Goal: Transaction & Acquisition: Purchase product/service

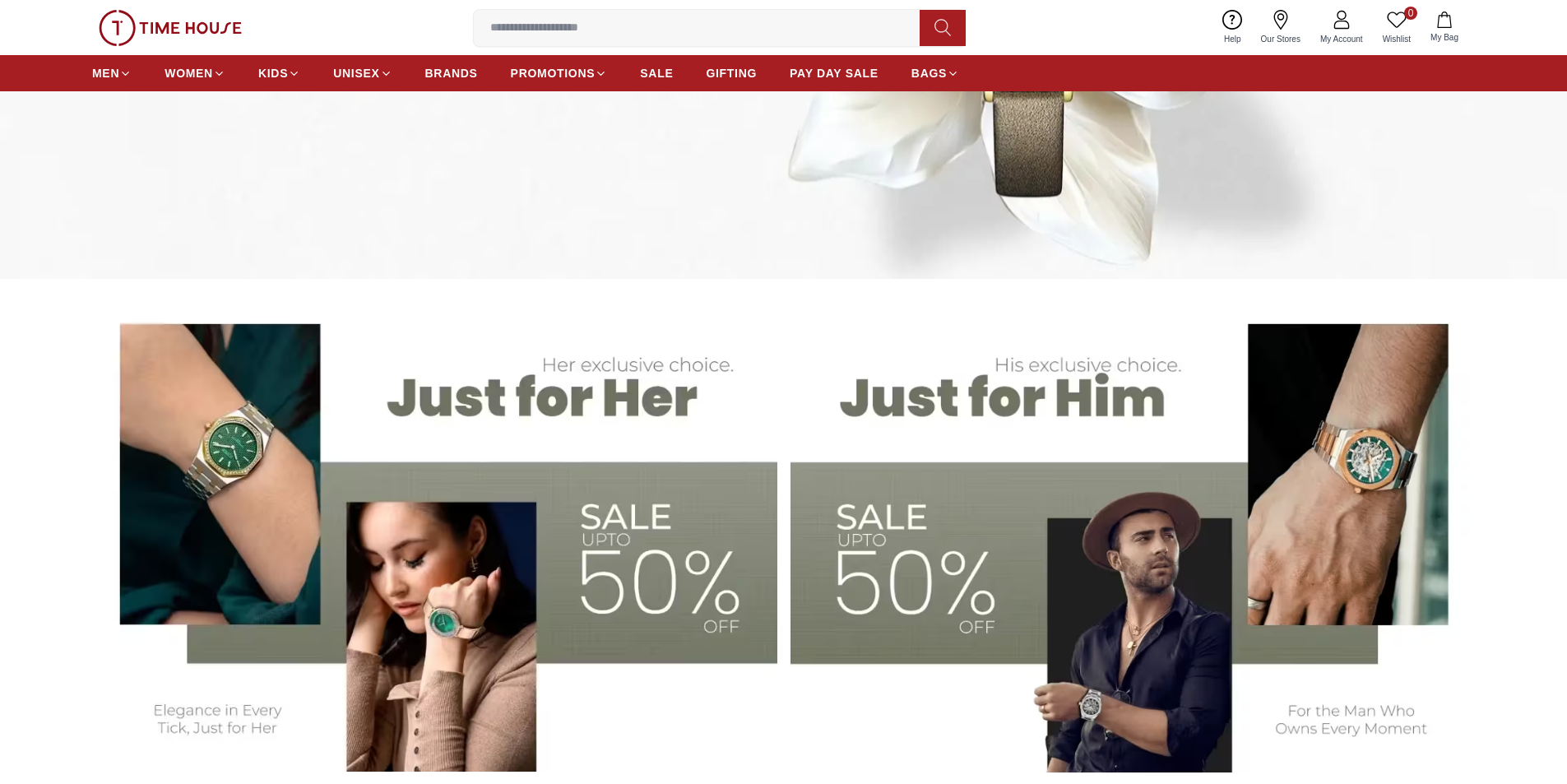
scroll to position [411, 0]
click at [988, 386] on img at bounding box center [1133, 534] width 686 height 476
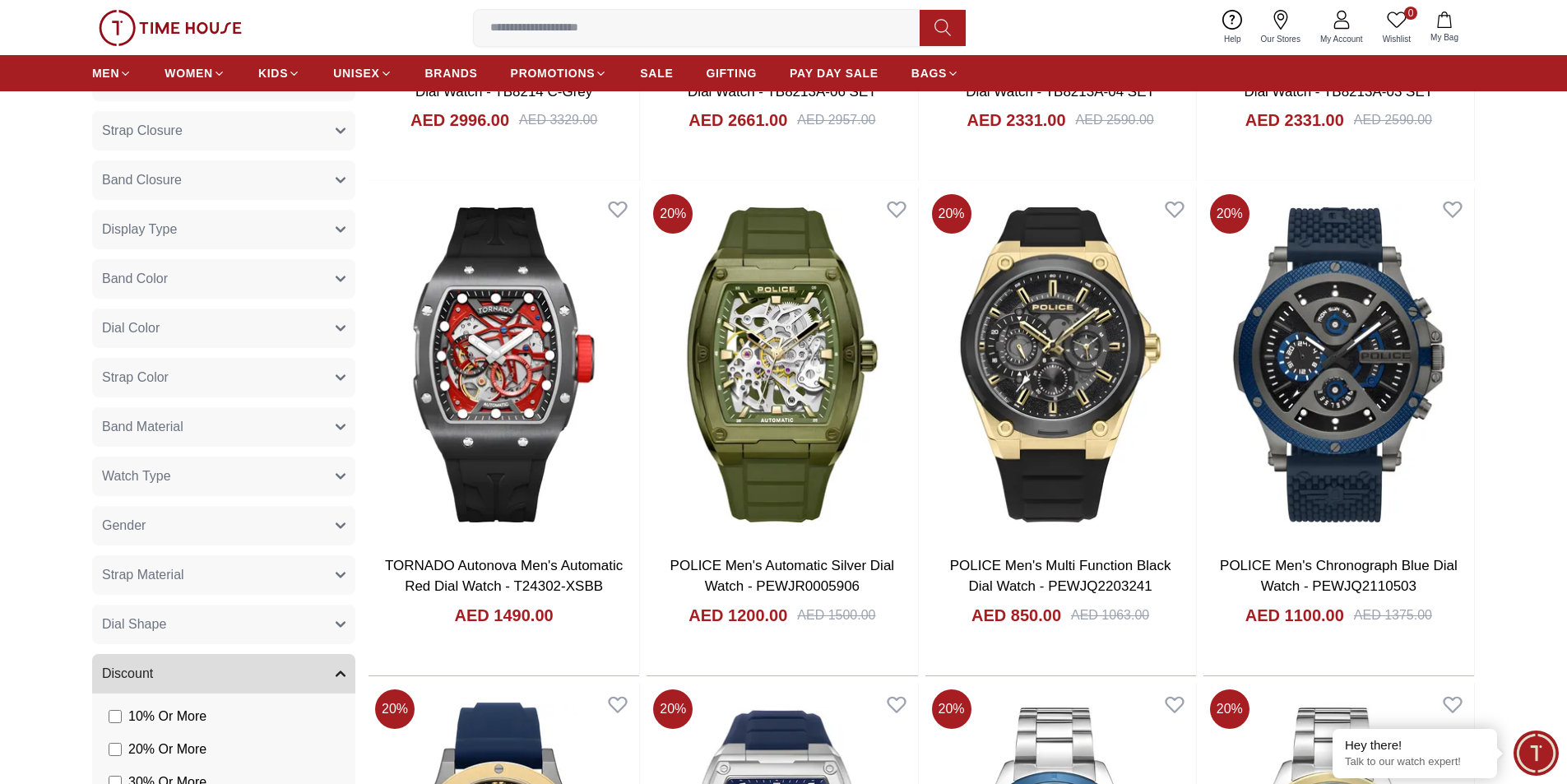
scroll to position [576, 0]
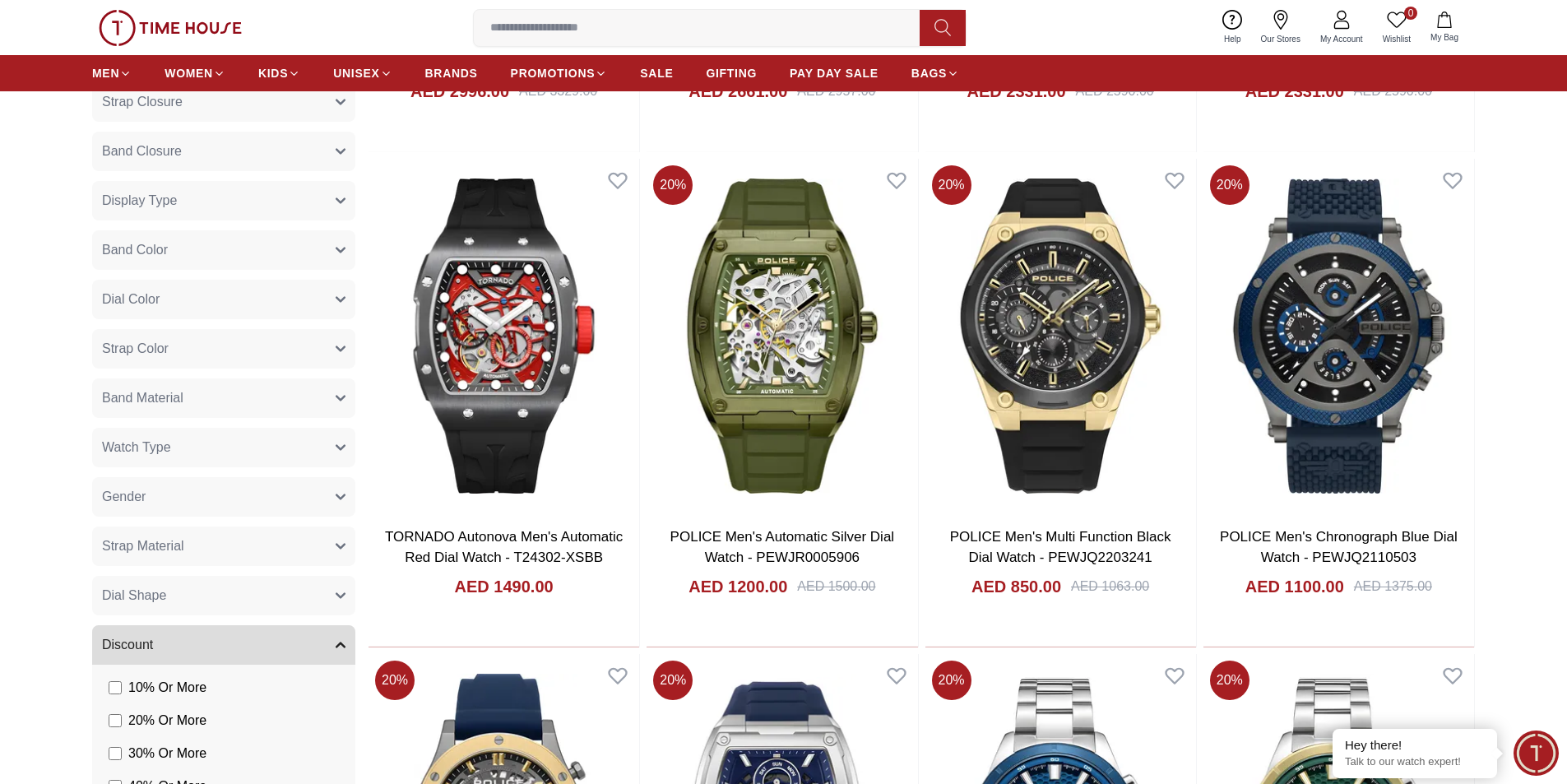
click at [150, 489] on button "Gender" at bounding box center [224, 497] width 264 height 39
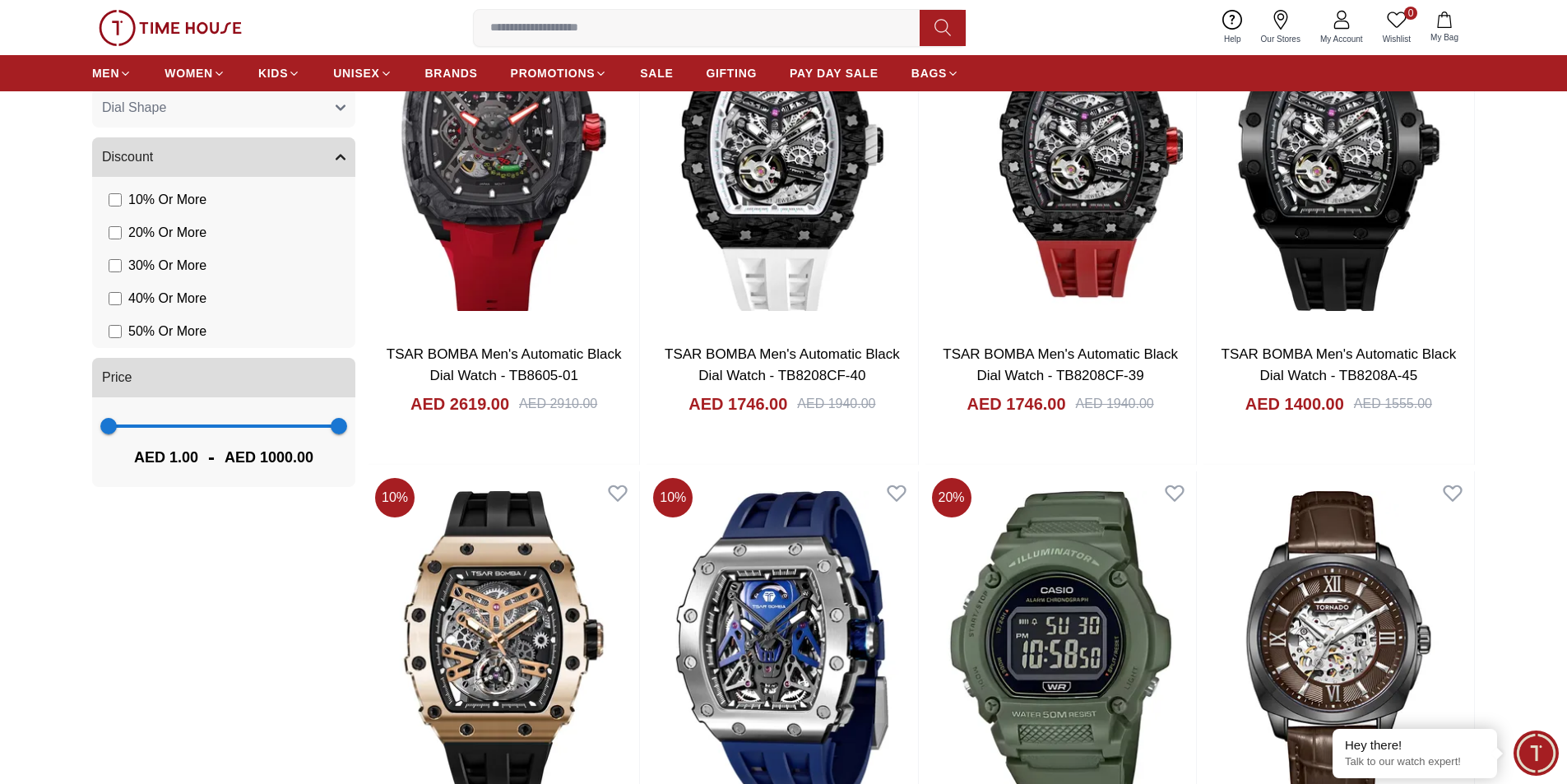
scroll to position [1316, 0]
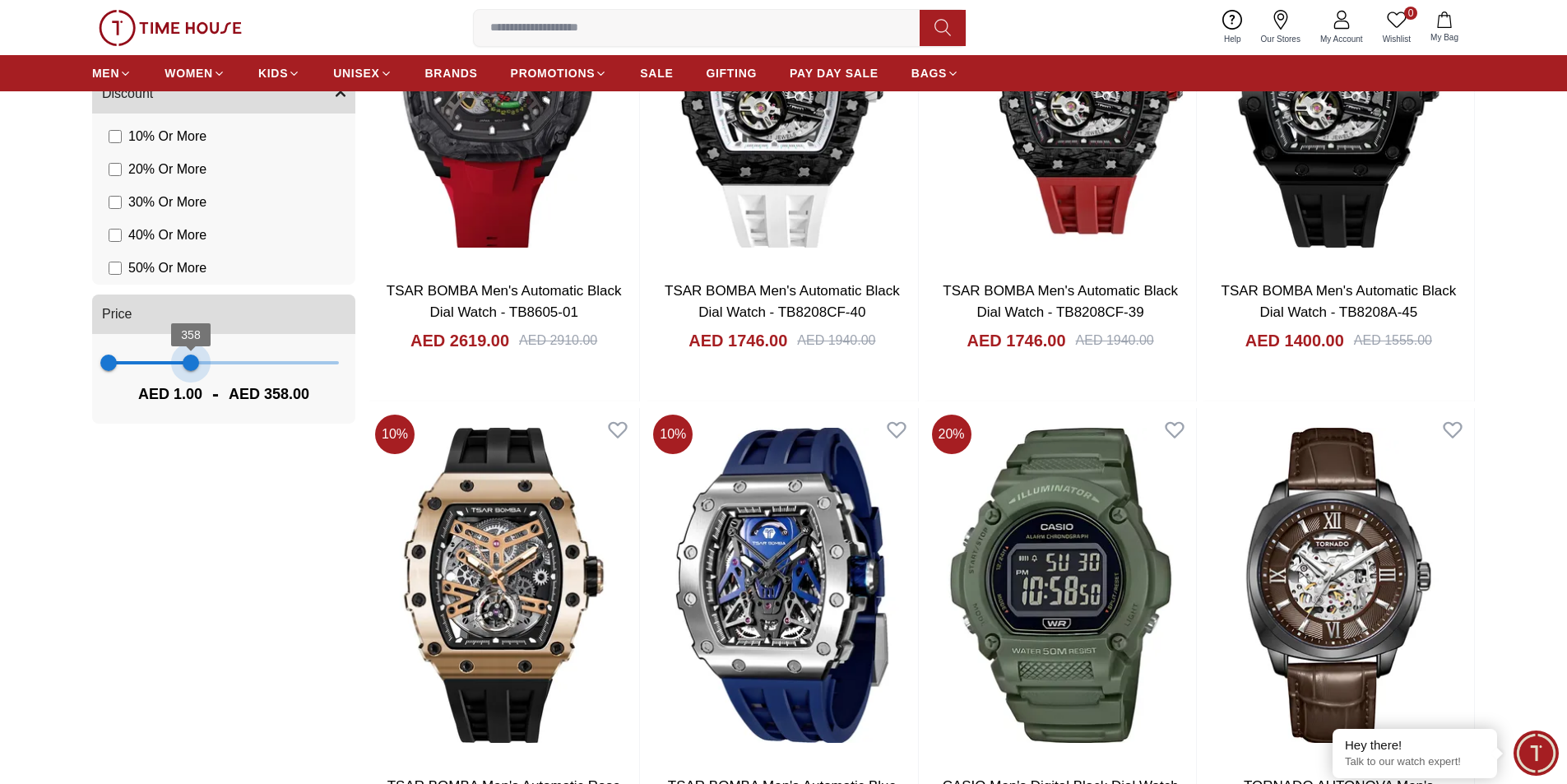
drag, startPoint x: 340, startPoint y: 364, endPoint x: 191, endPoint y: 356, distance: 149.2
click at [191, 356] on span "358" at bounding box center [191, 362] width 16 height 16
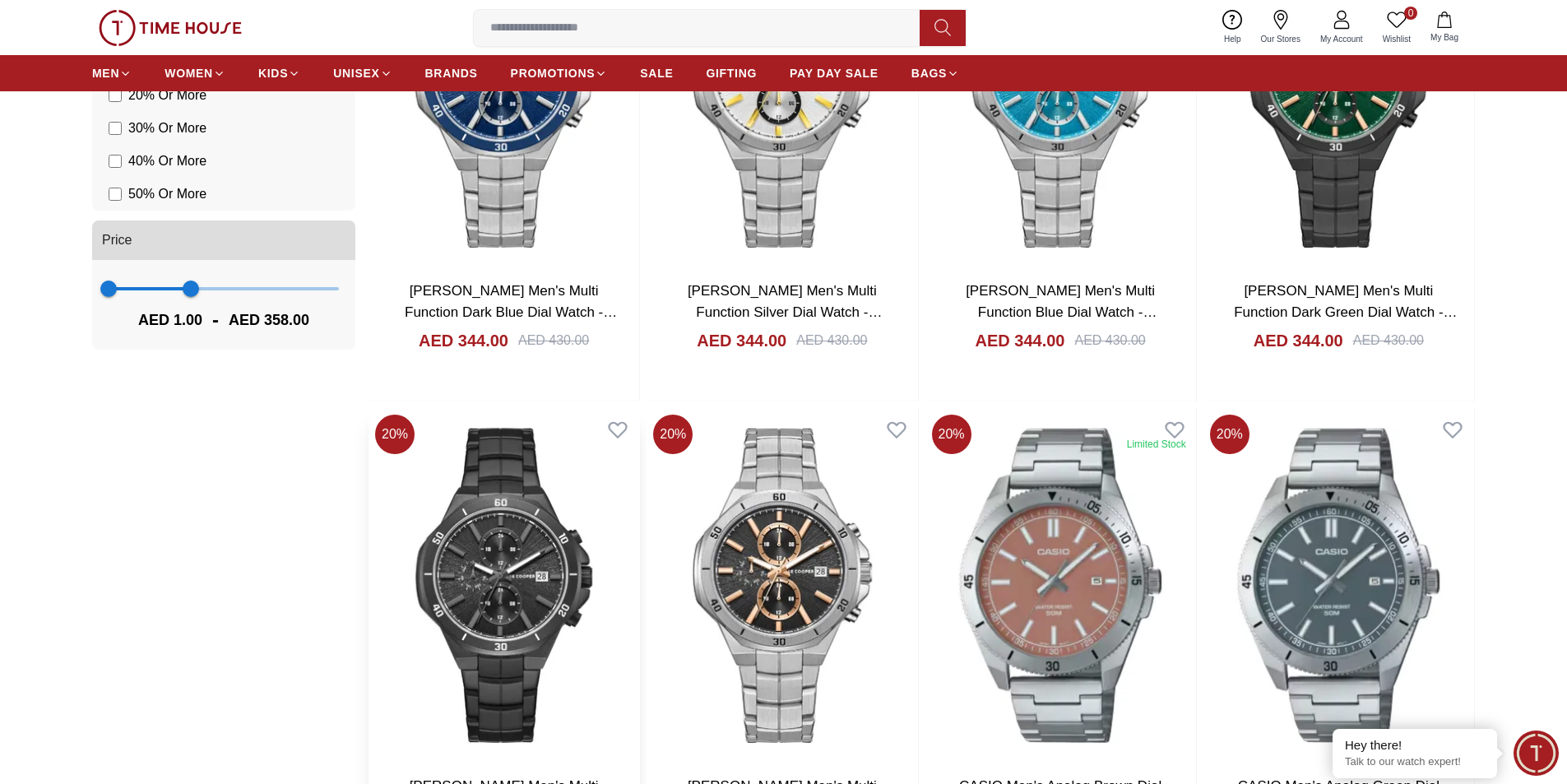
scroll to position [1241, 0]
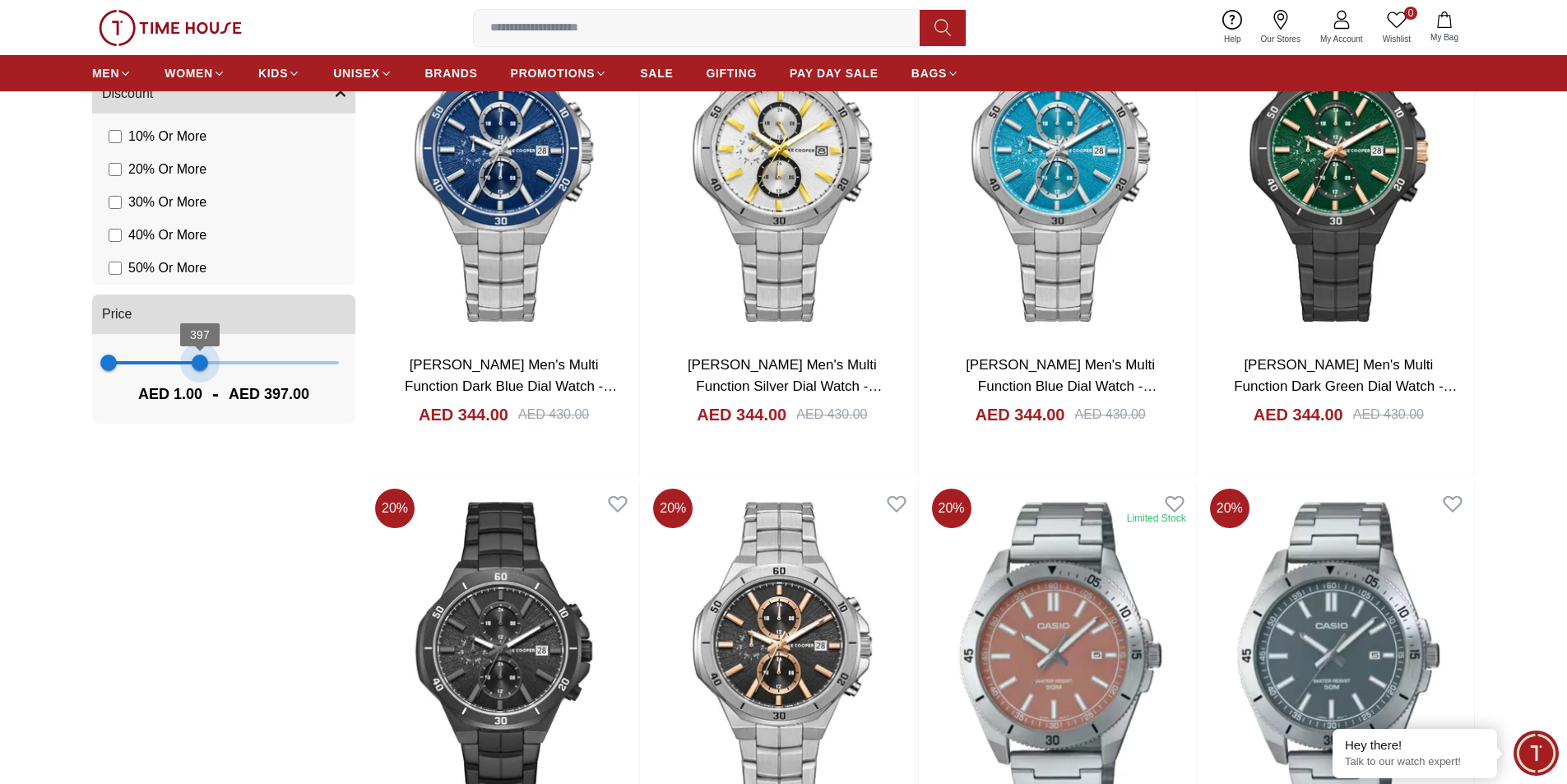
type input "***"
drag, startPoint x: 192, startPoint y: 367, endPoint x: 200, endPoint y: 365, distance: 8.2
click at [200, 365] on span "401" at bounding box center [200, 362] width 16 height 16
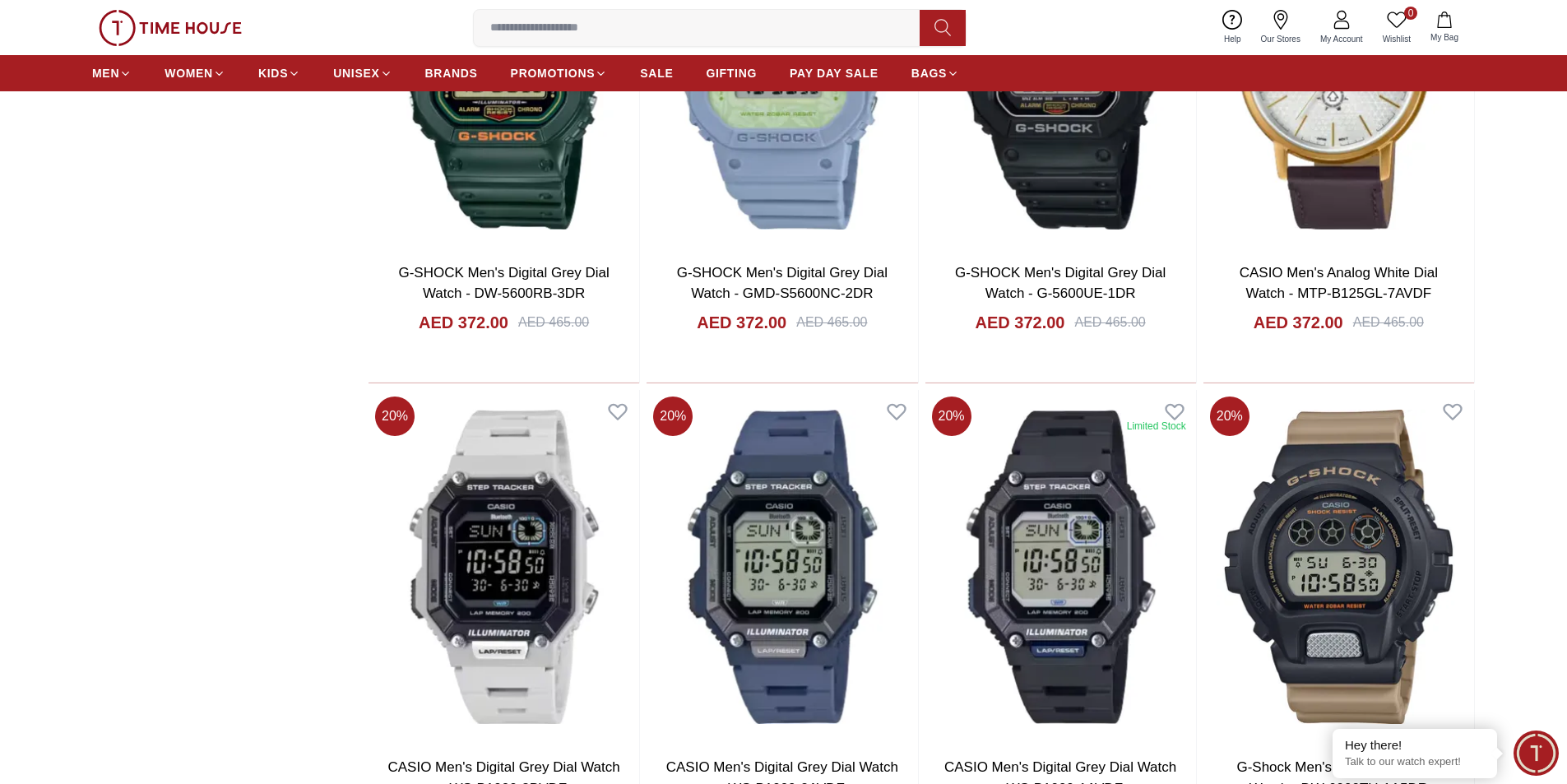
scroll to position [1974, 0]
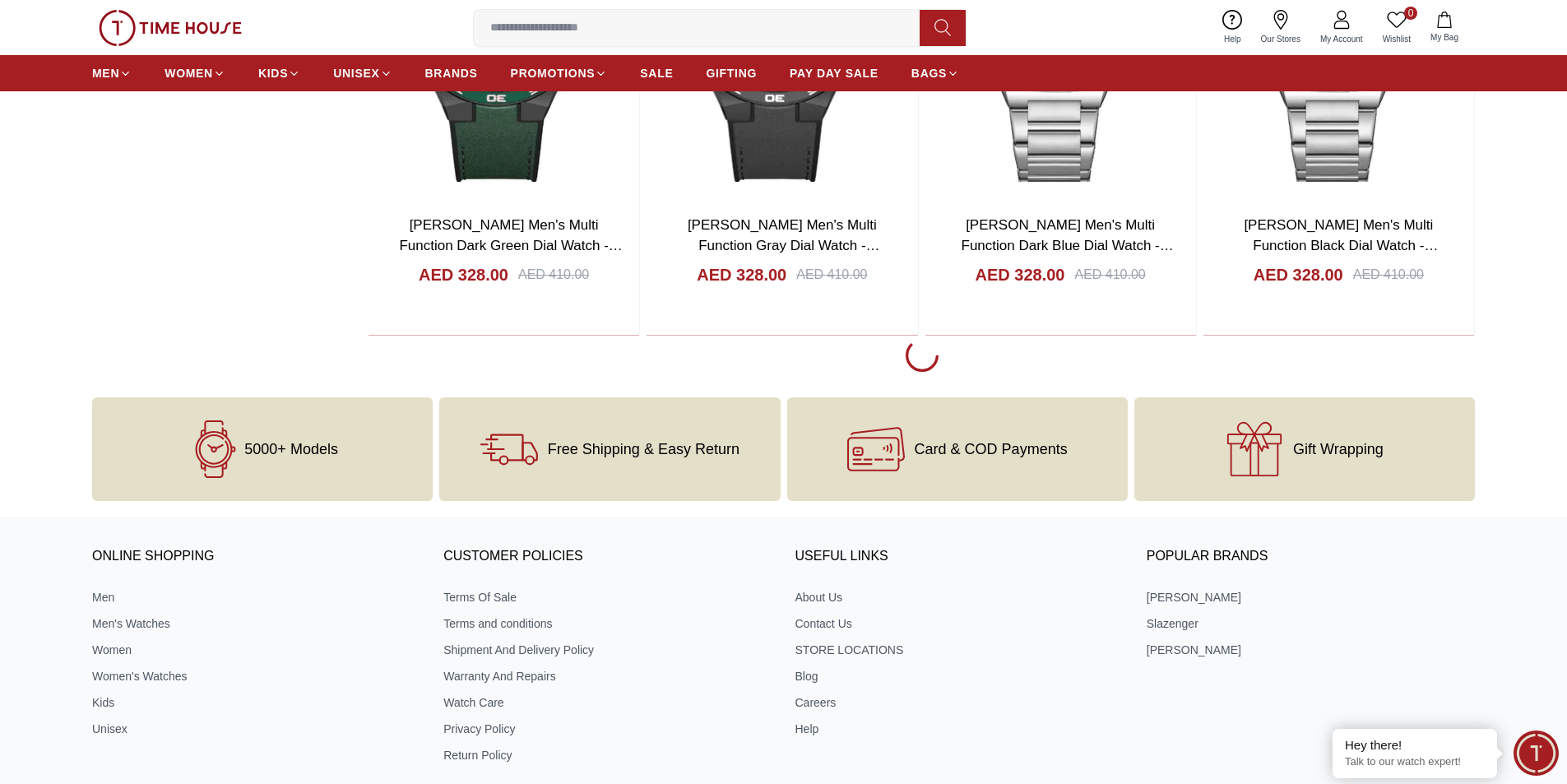
scroll to position [7319, 0]
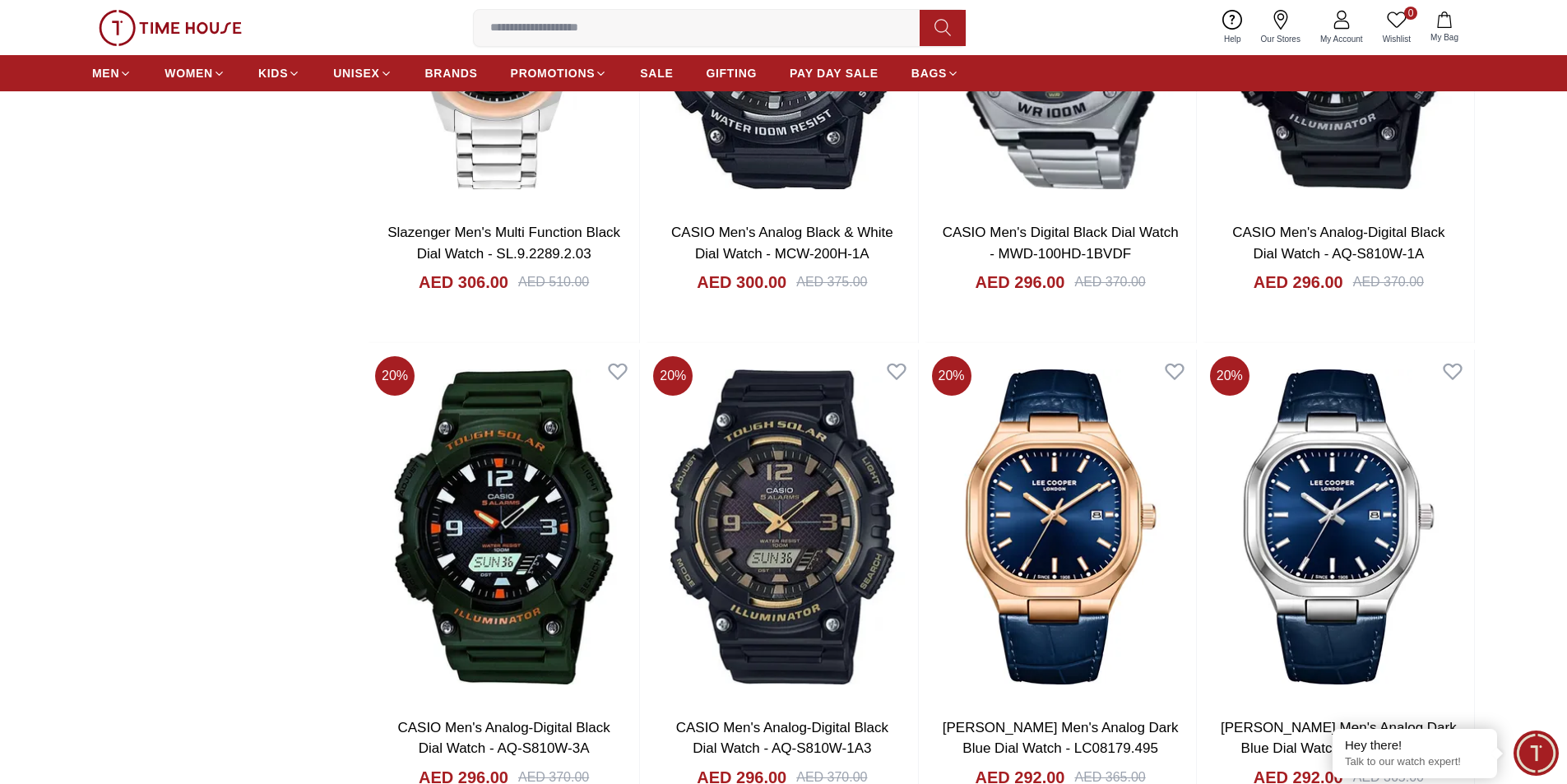
scroll to position [11349, 0]
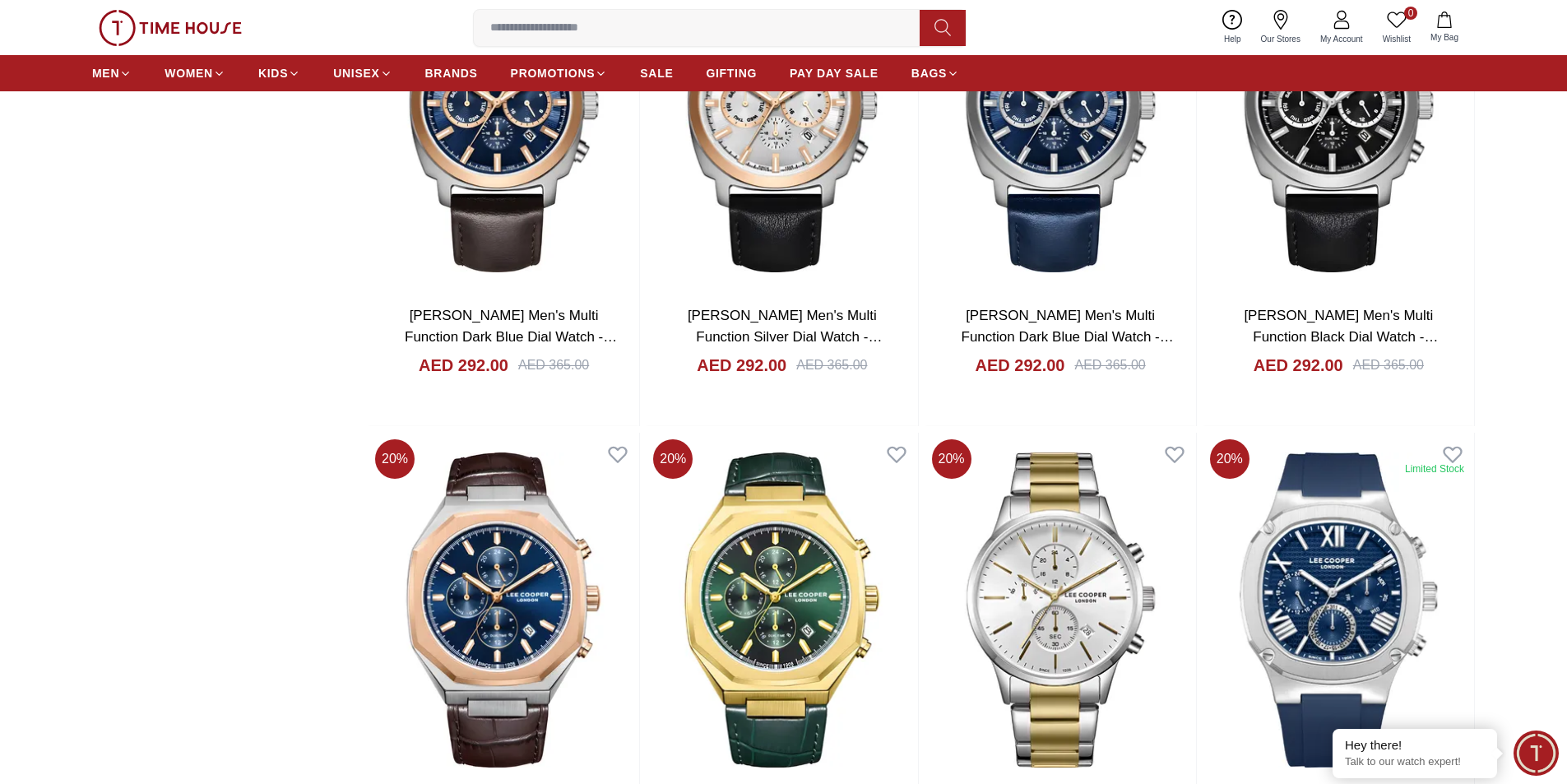
scroll to position [12253, 0]
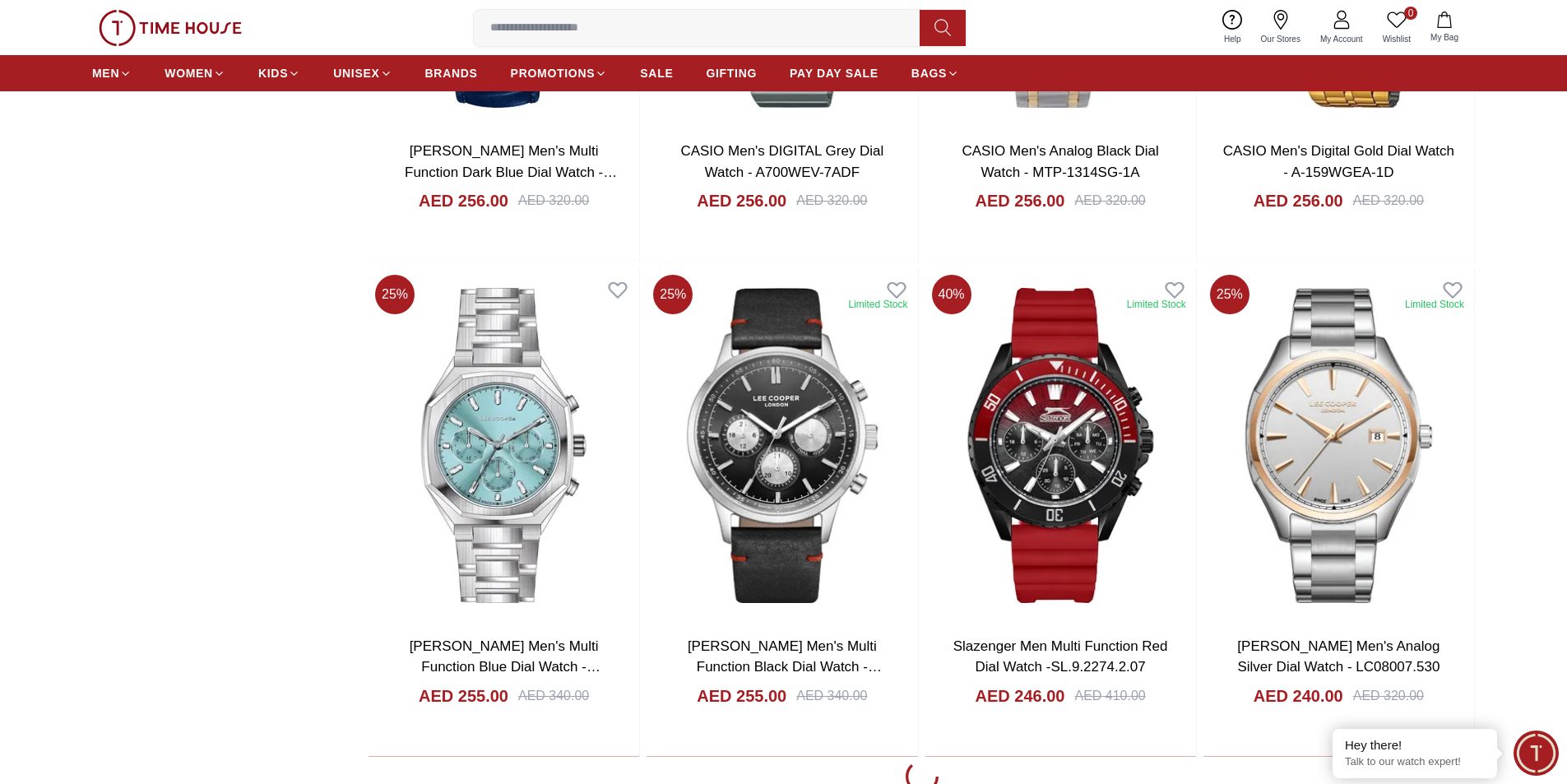
scroll to position [17023, 0]
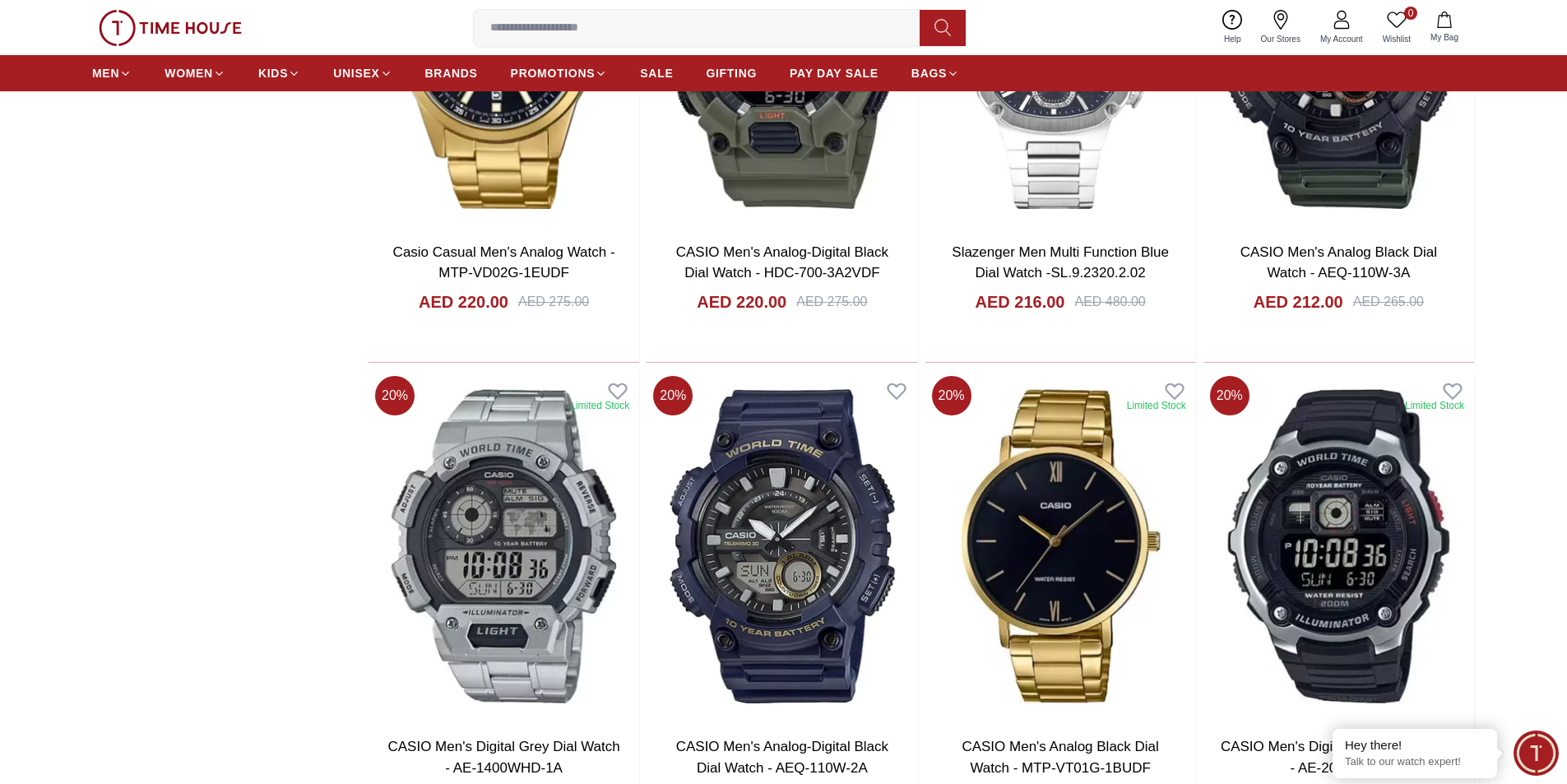
scroll to position [19572, 0]
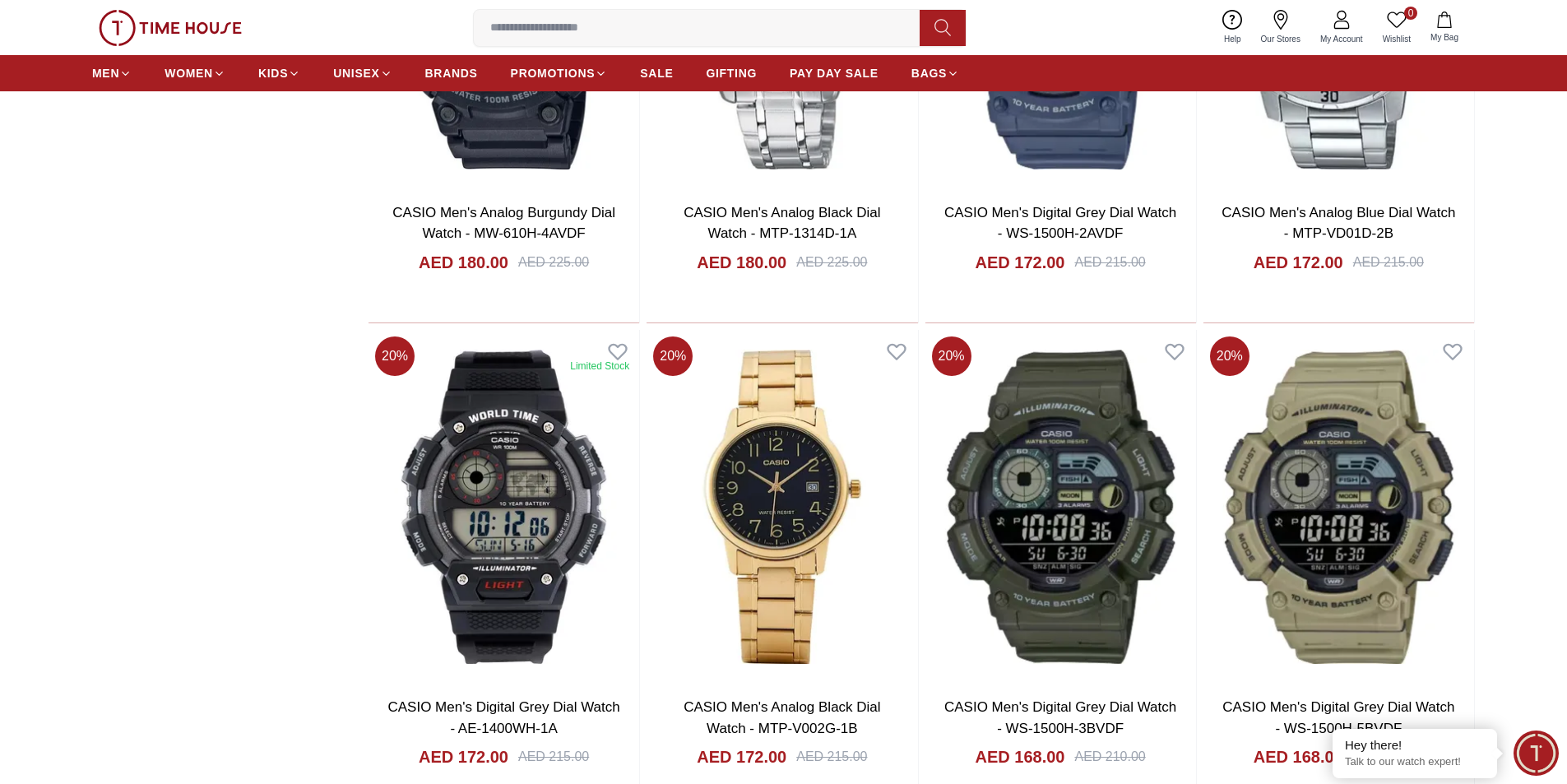
scroll to position [21875, 0]
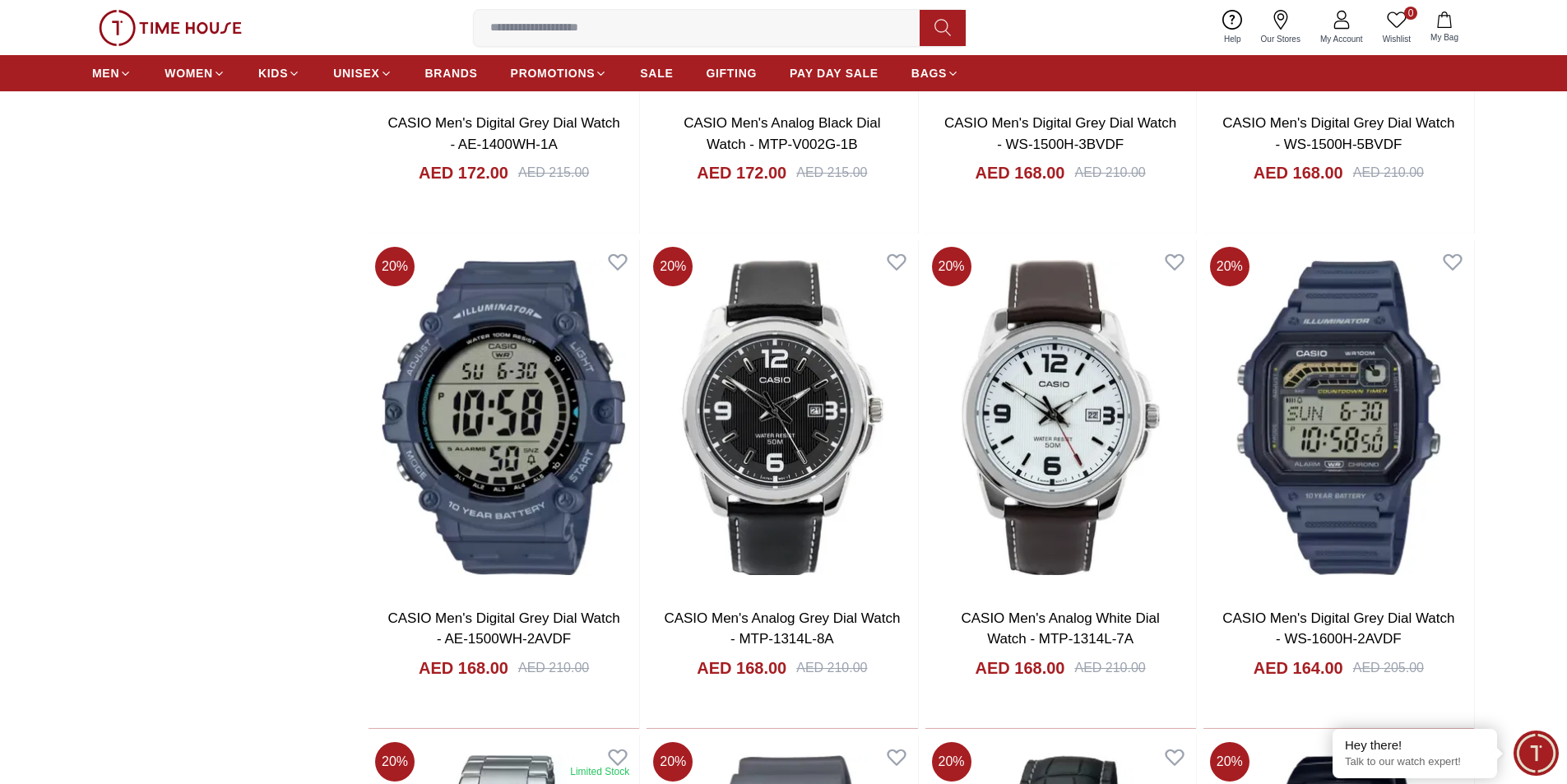
scroll to position [22287, 0]
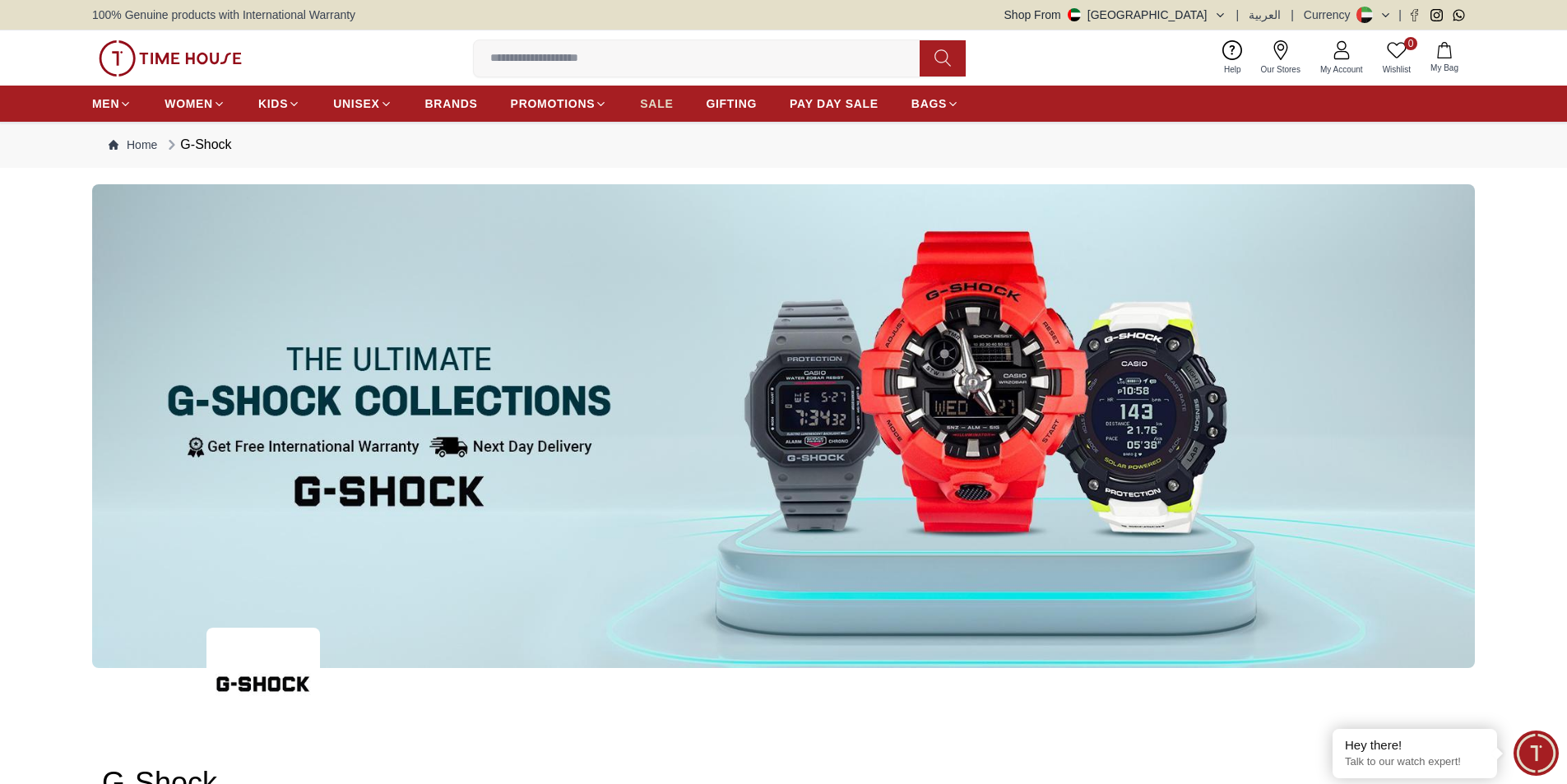
click at [659, 99] on span "SALE" at bounding box center [656, 103] width 33 height 16
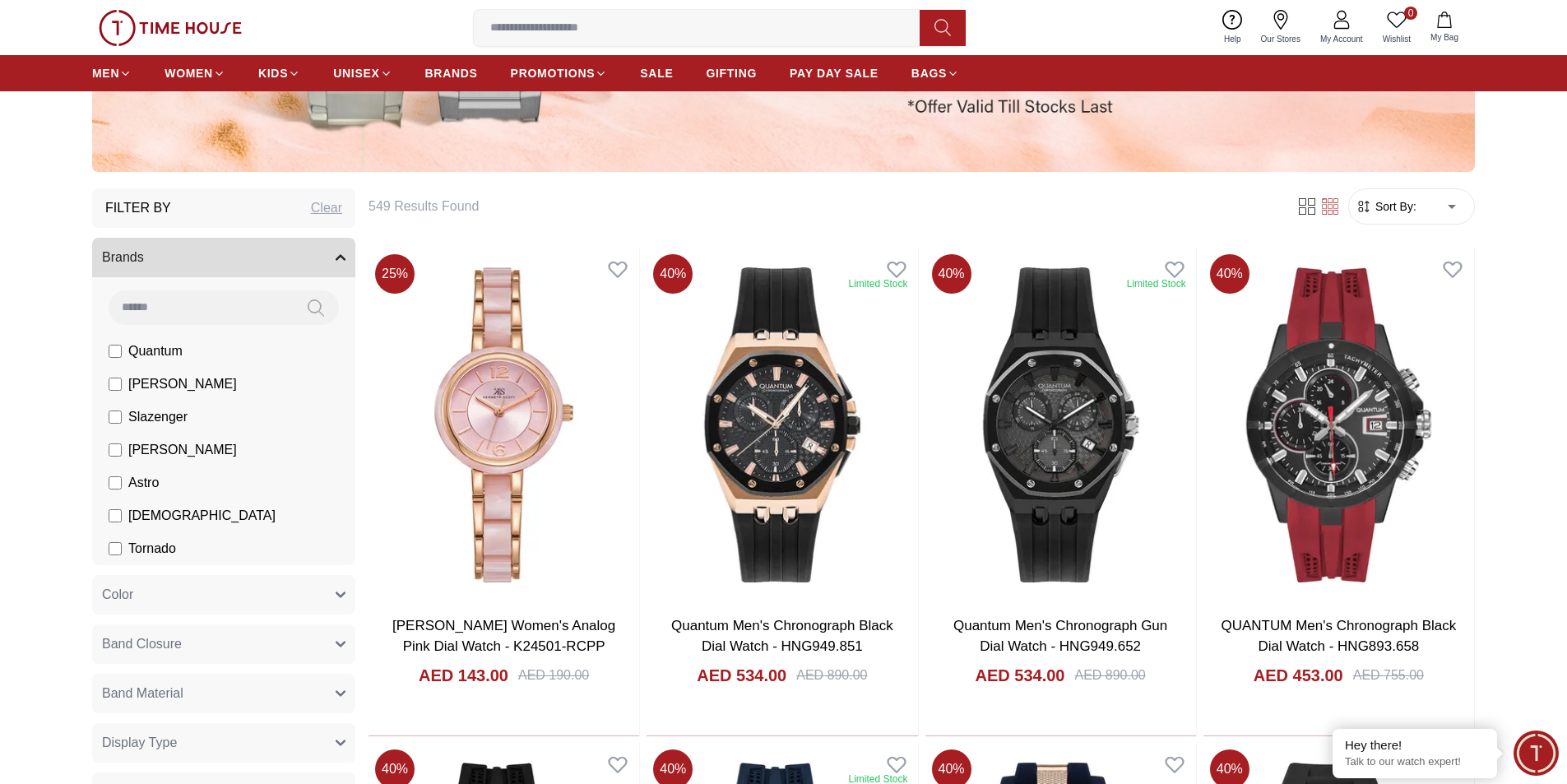
scroll to position [493, 0]
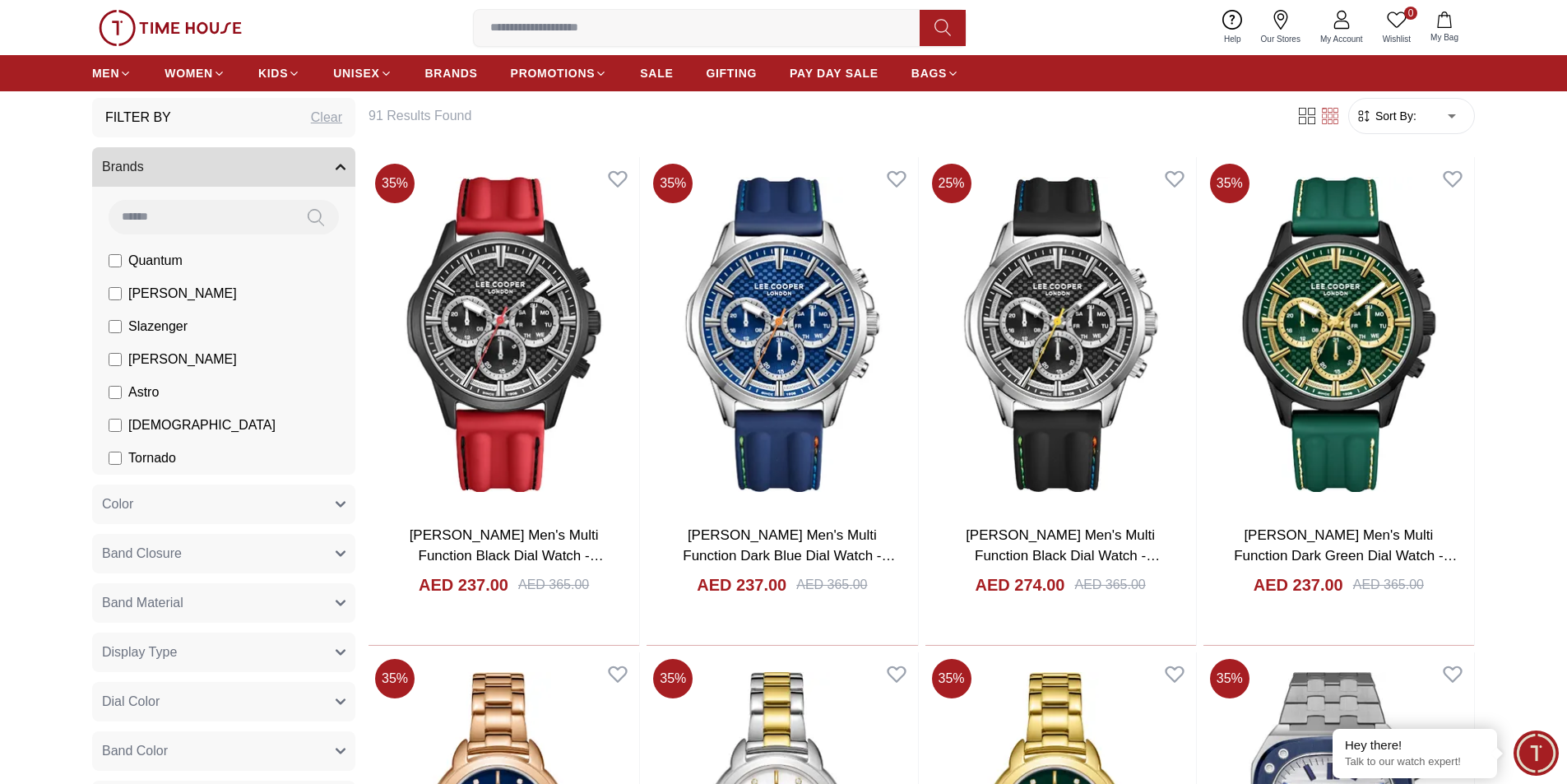
scroll to position [493, 0]
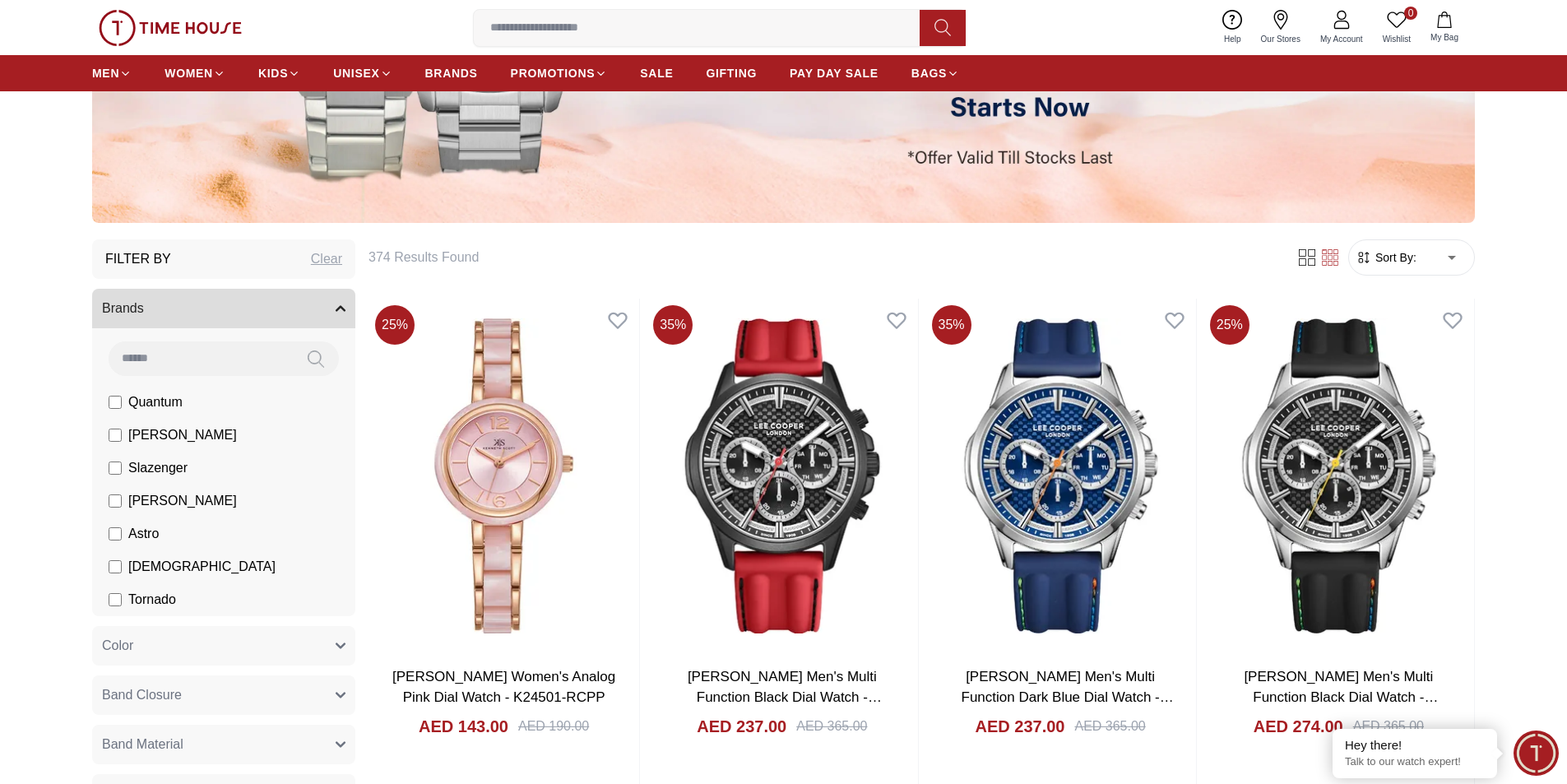
scroll to position [247, 0]
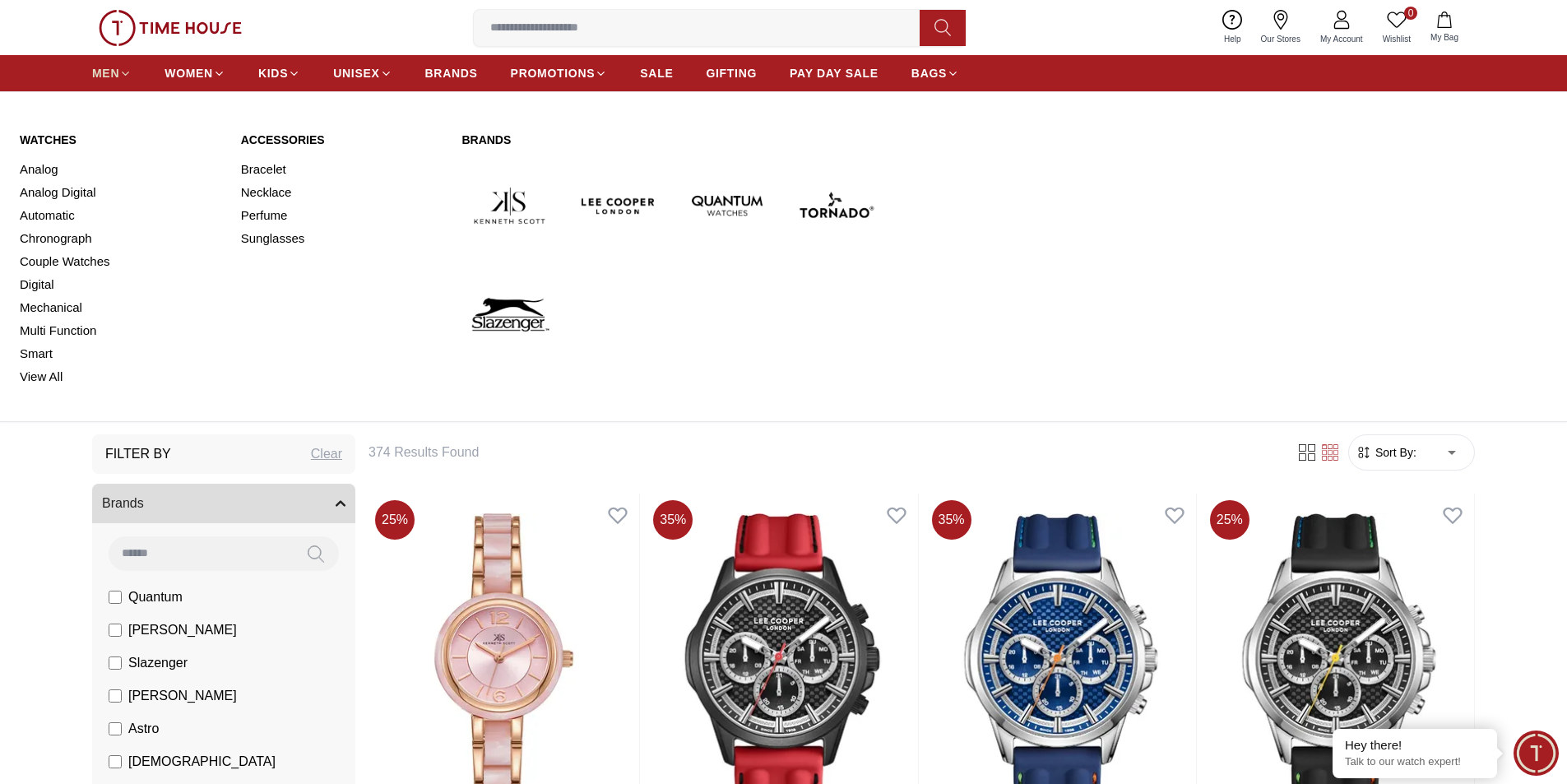
click at [113, 70] on span "MEN" at bounding box center [106, 73] width 27 height 16
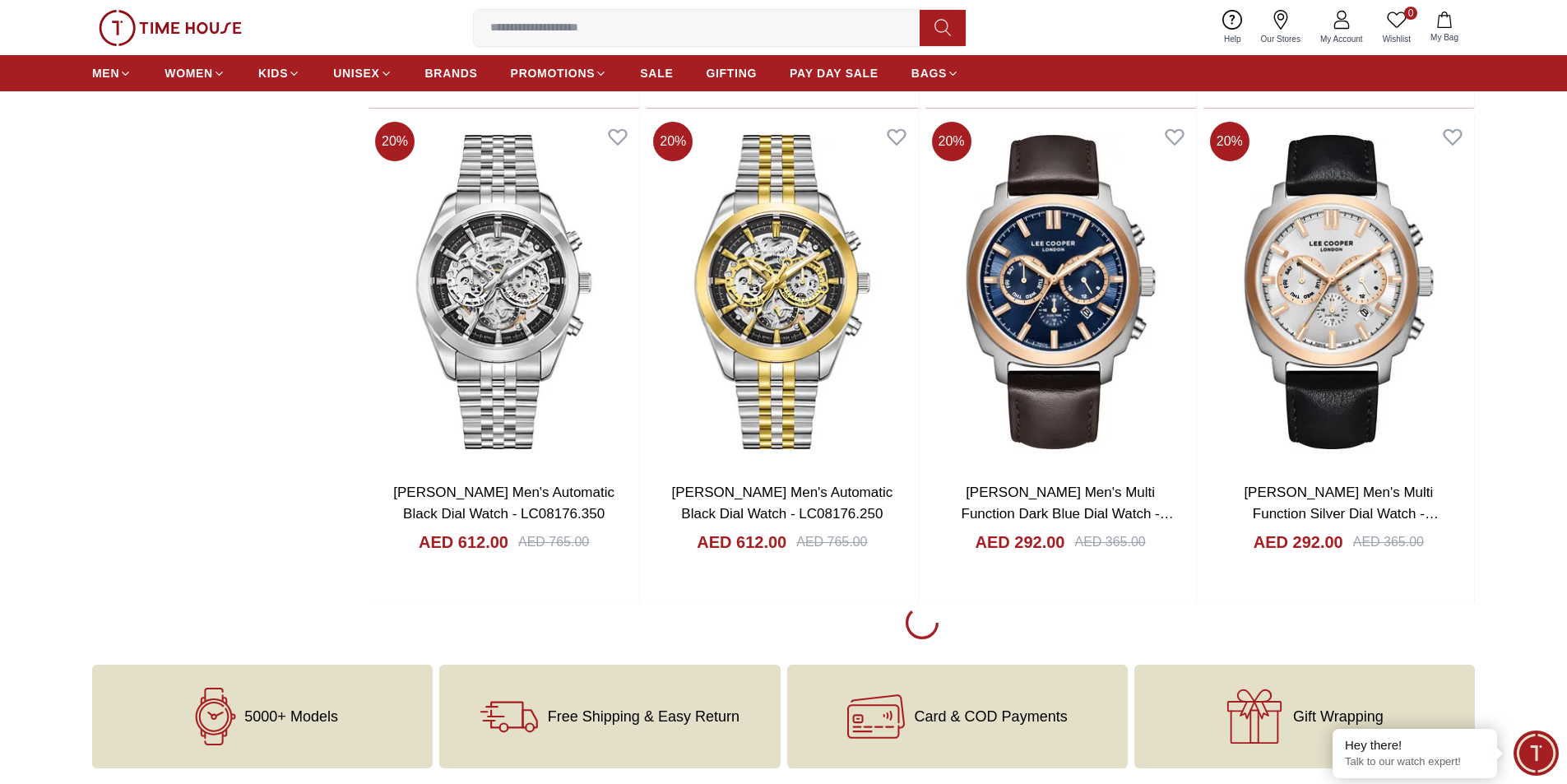
scroll to position [2303, 0]
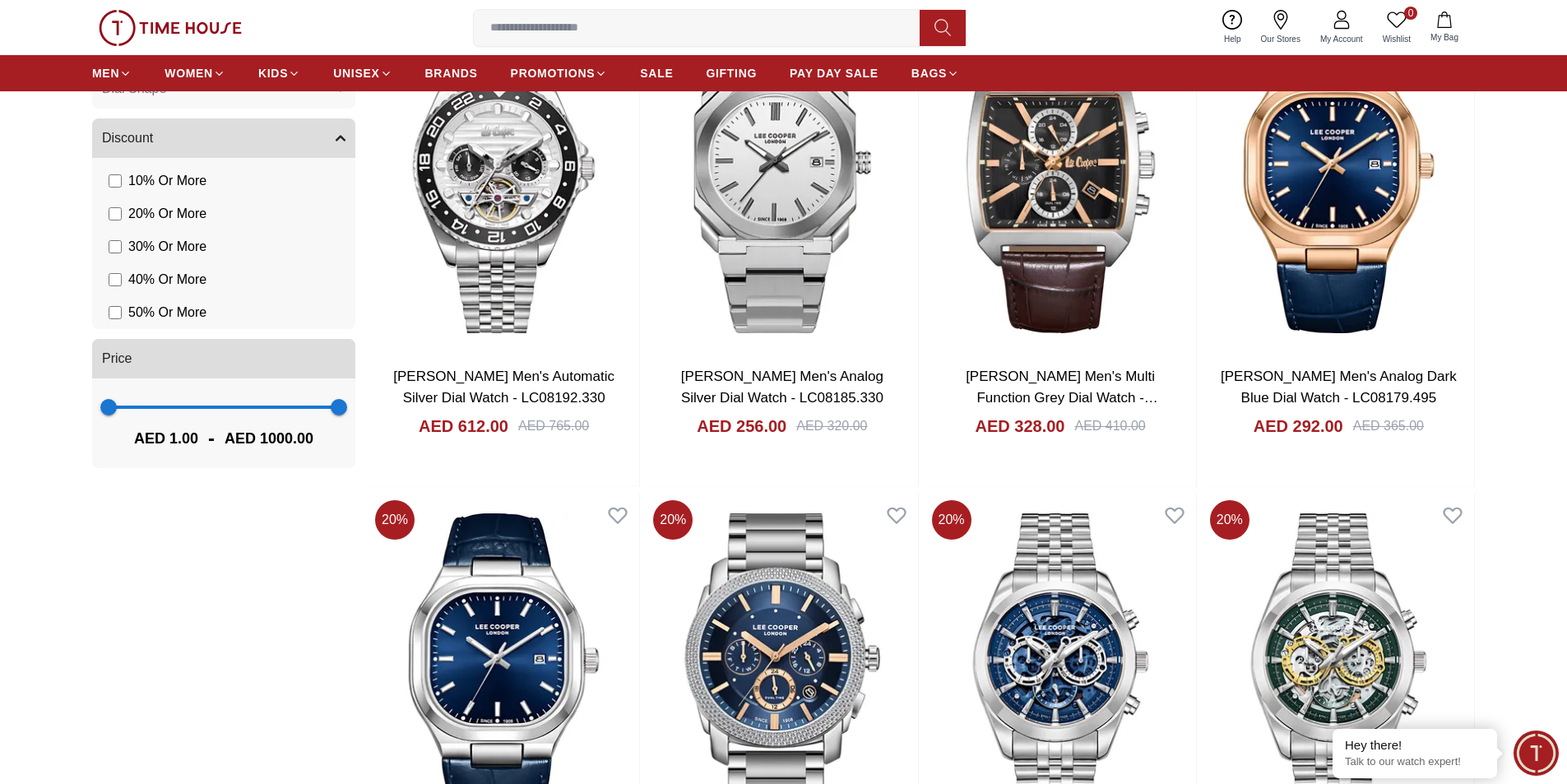
scroll to position [822, 0]
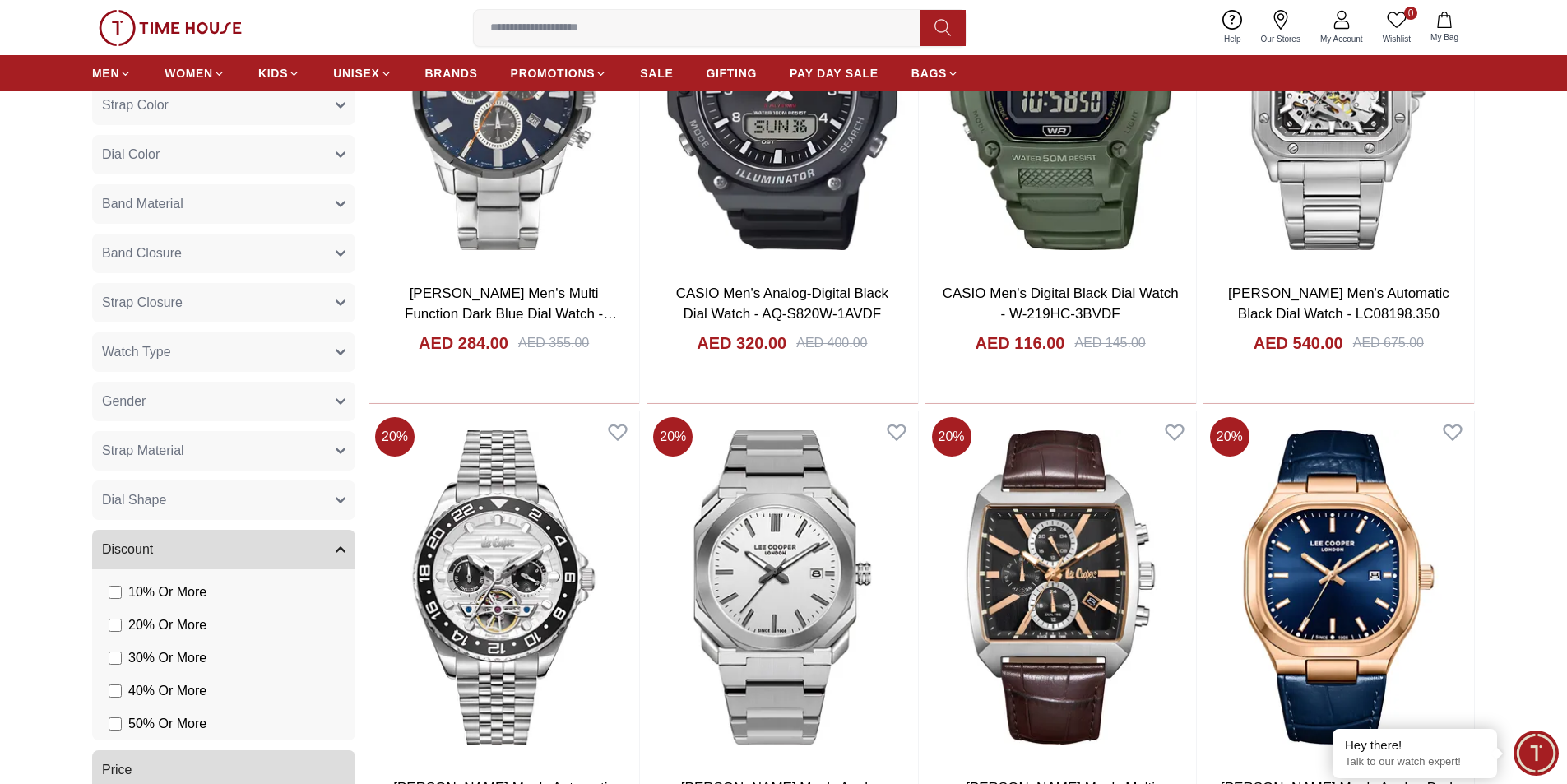
click at [217, 259] on button "Band Closure" at bounding box center [224, 253] width 264 height 39
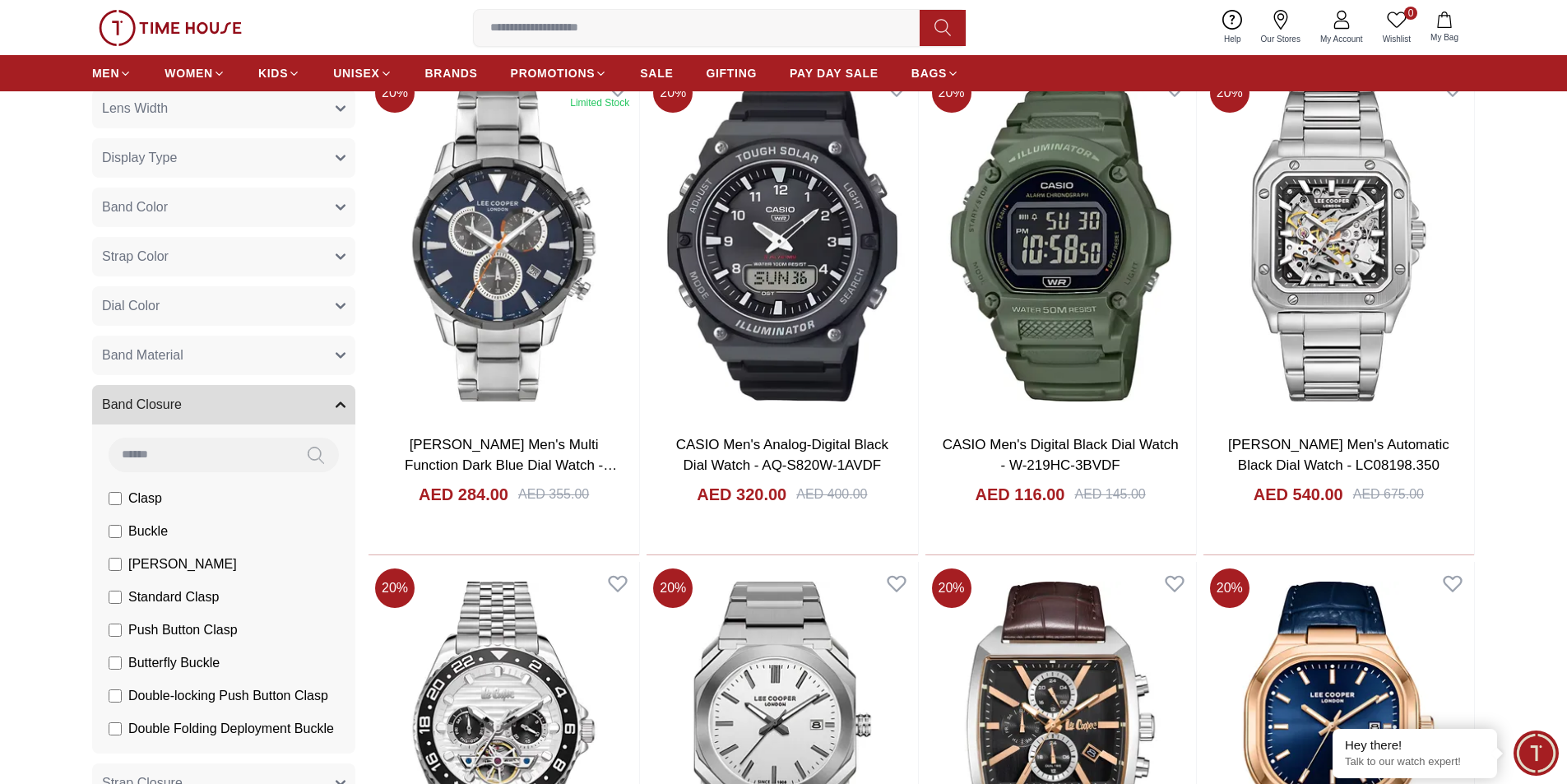
scroll to position [658, 0]
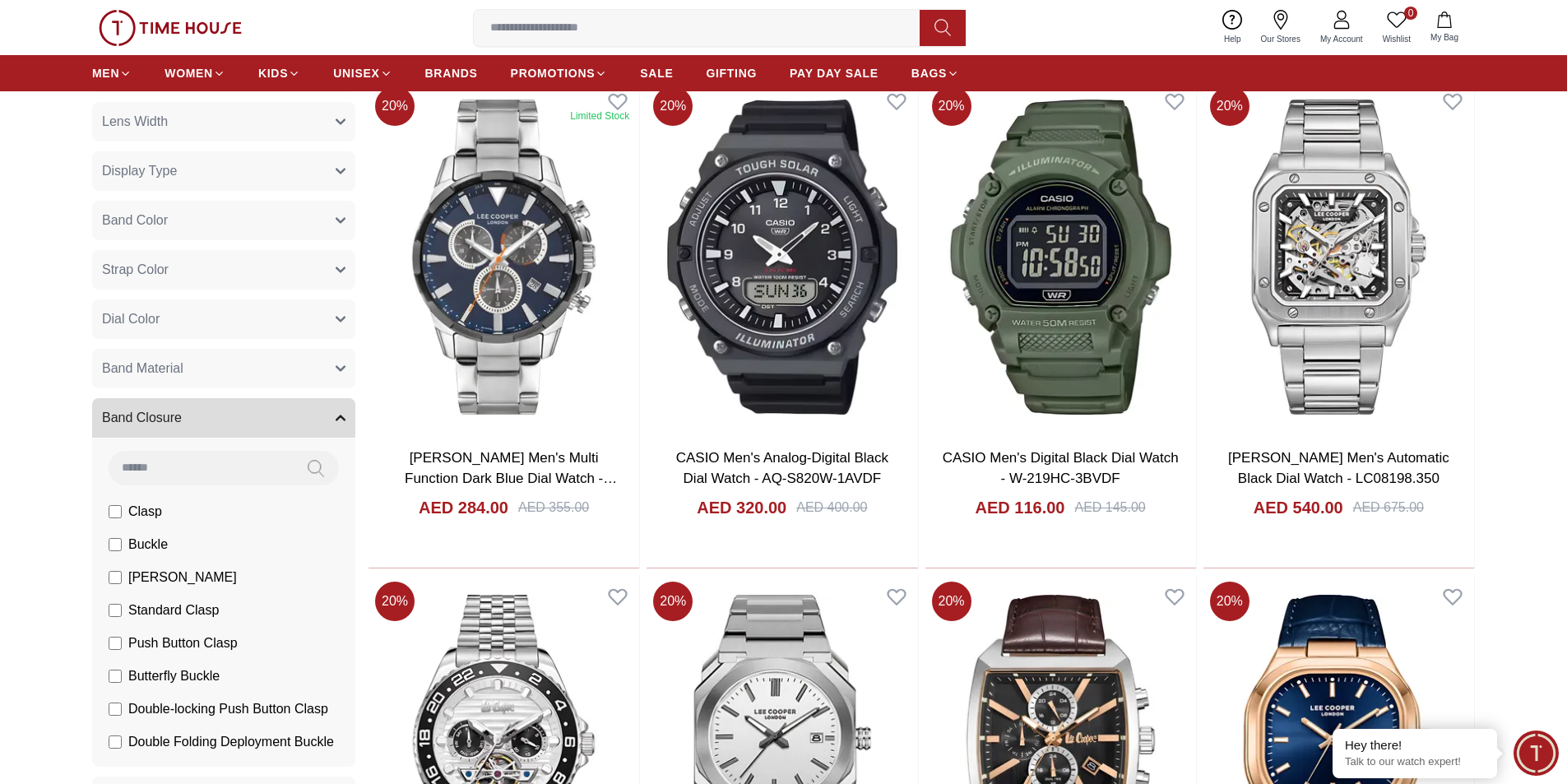
click at [168, 372] on span "Band Material" at bounding box center [142, 368] width 81 height 20
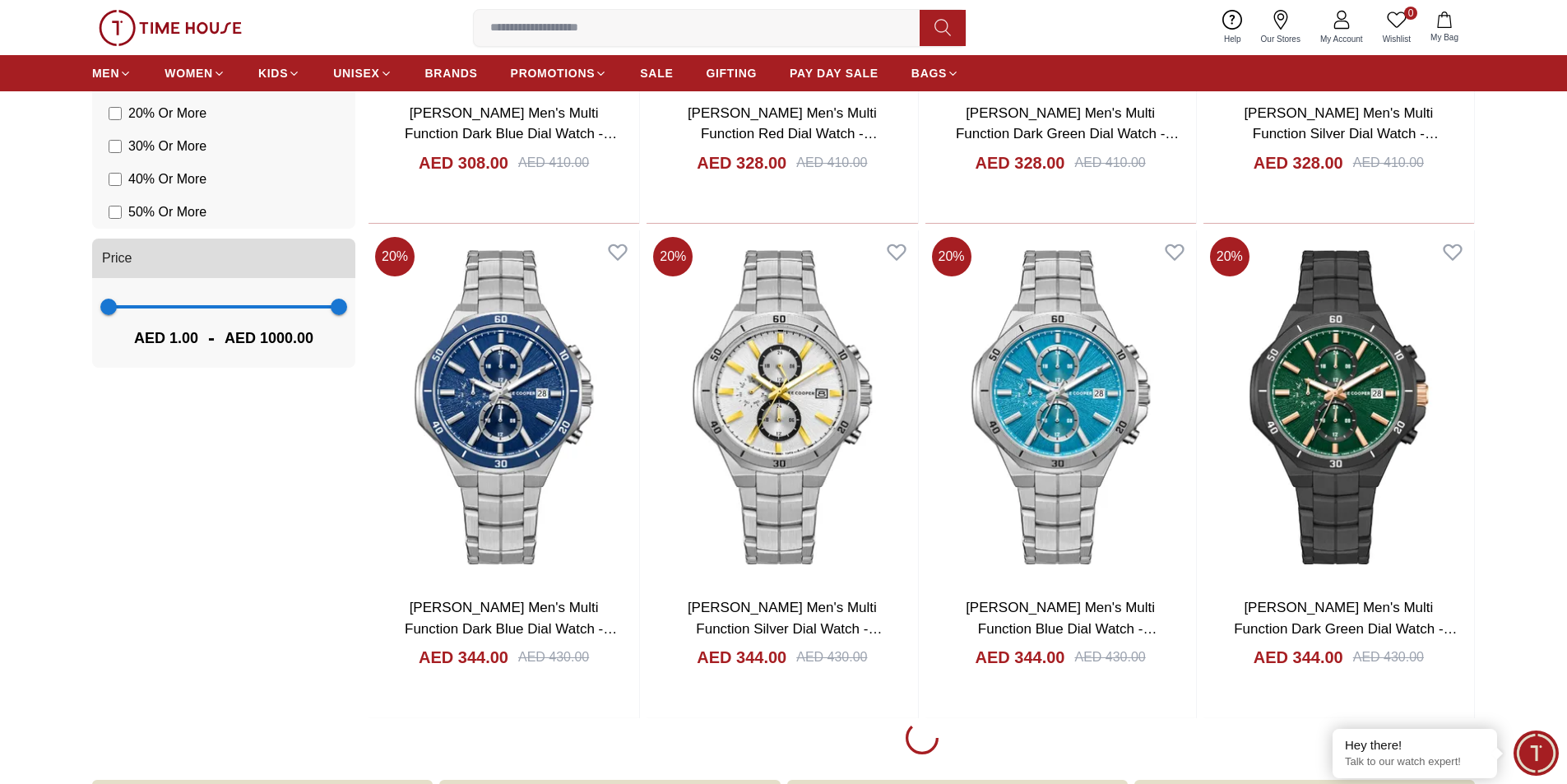
scroll to position [2056, 0]
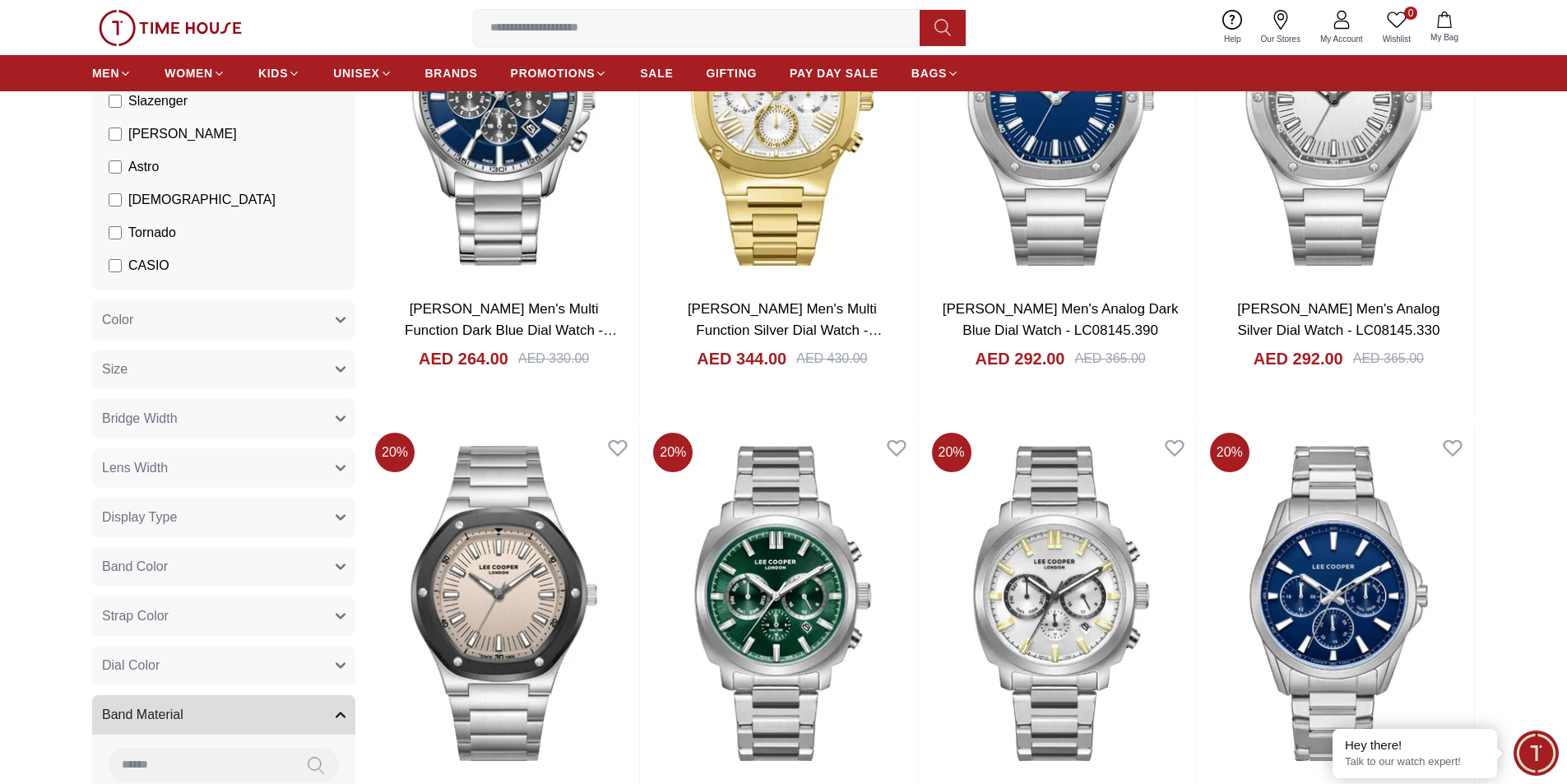
scroll to position [82, 0]
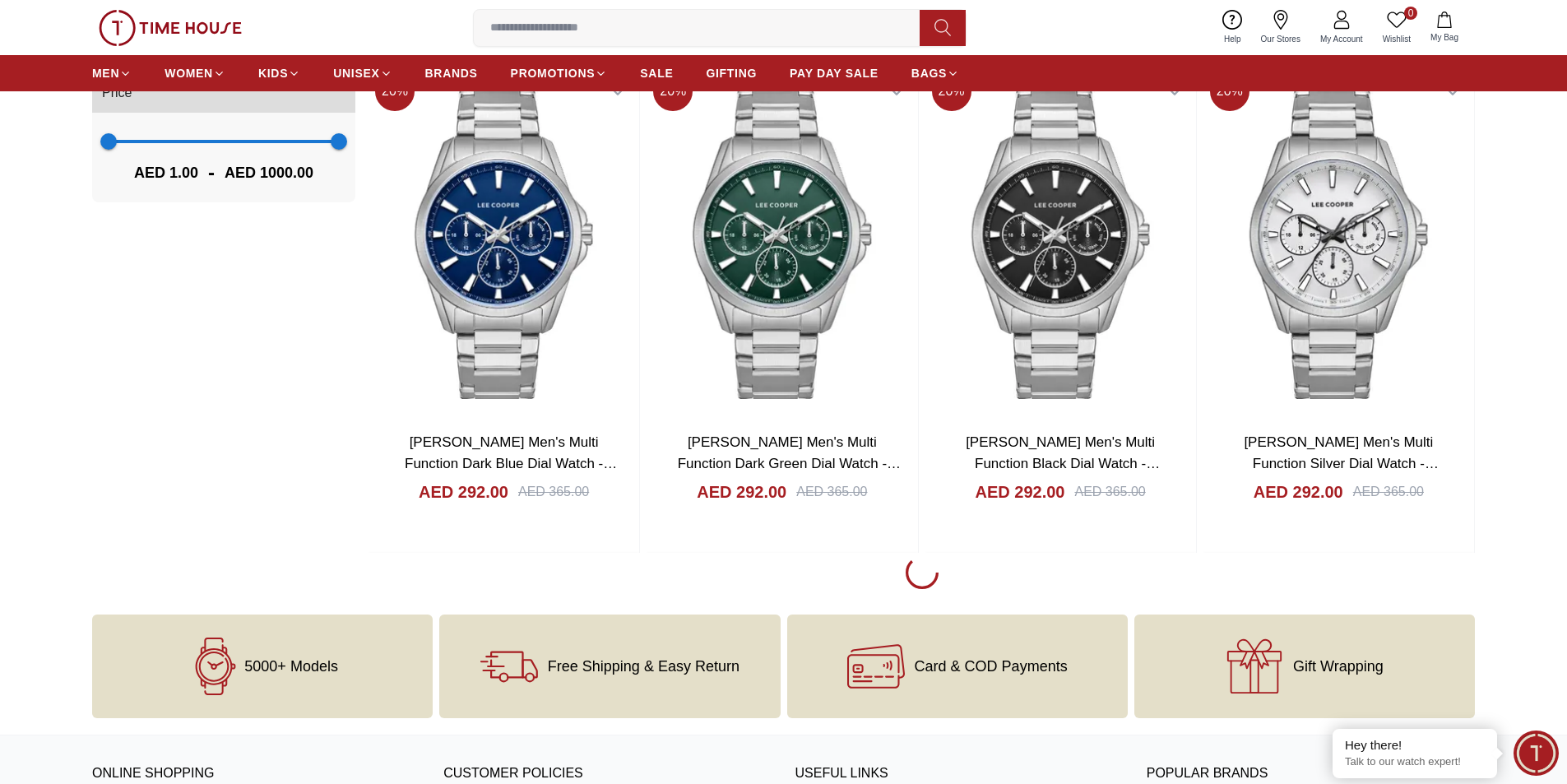
scroll to position [2303, 0]
